Goal: Use online tool/utility: Utilize a website feature to perform a specific function

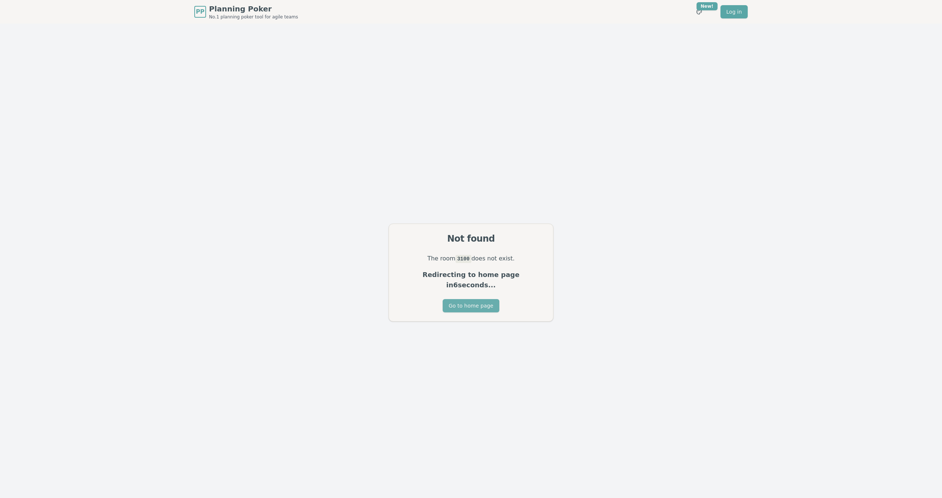
click at [473, 304] on button "Go to home page" at bounding box center [471, 305] width 56 height 13
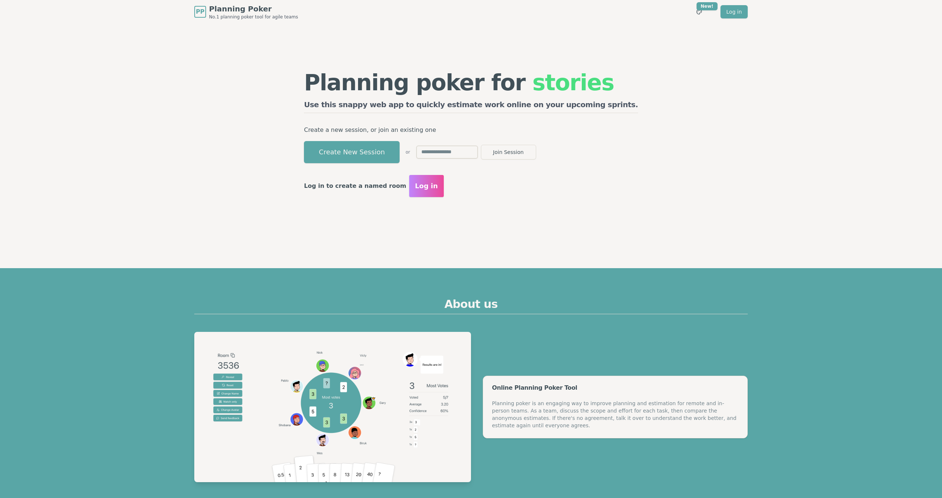
click at [477, 153] on input "text" at bounding box center [447, 151] width 62 height 13
type input "****"
click at [481, 145] on button "Join Session" at bounding box center [508, 152] width 55 height 15
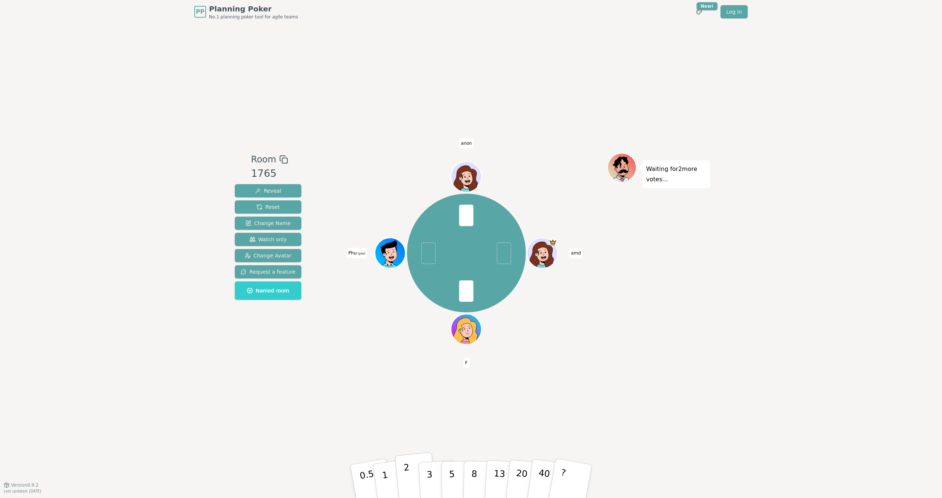
click at [407, 474] on p "2" at bounding box center [408, 482] width 10 height 40
click at [428, 481] on p "3" at bounding box center [430, 481] width 8 height 40
click at [404, 474] on button "2" at bounding box center [416, 481] width 42 height 59
click at [407, 475] on p "2" at bounding box center [408, 482] width 10 height 40
click at [433, 477] on button "3" at bounding box center [438, 480] width 40 height 57
